Goal: Find specific page/section: Find specific page/section

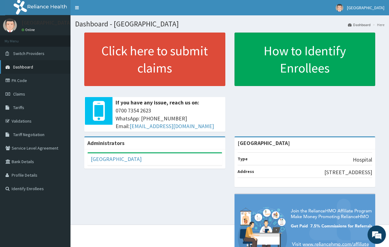
click at [39, 69] on link "Dashboard" at bounding box center [35, 66] width 71 height 13
click at [50, 71] on link "Dashboard" at bounding box center [35, 66] width 71 height 13
click at [33, 69] on span "Dashboard" at bounding box center [23, 67] width 20 height 6
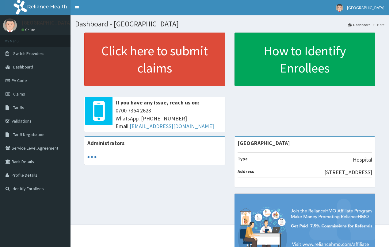
click at [23, 123] on link "Validations" at bounding box center [35, 120] width 71 height 13
